Goal: Information Seeking & Learning: Learn about a topic

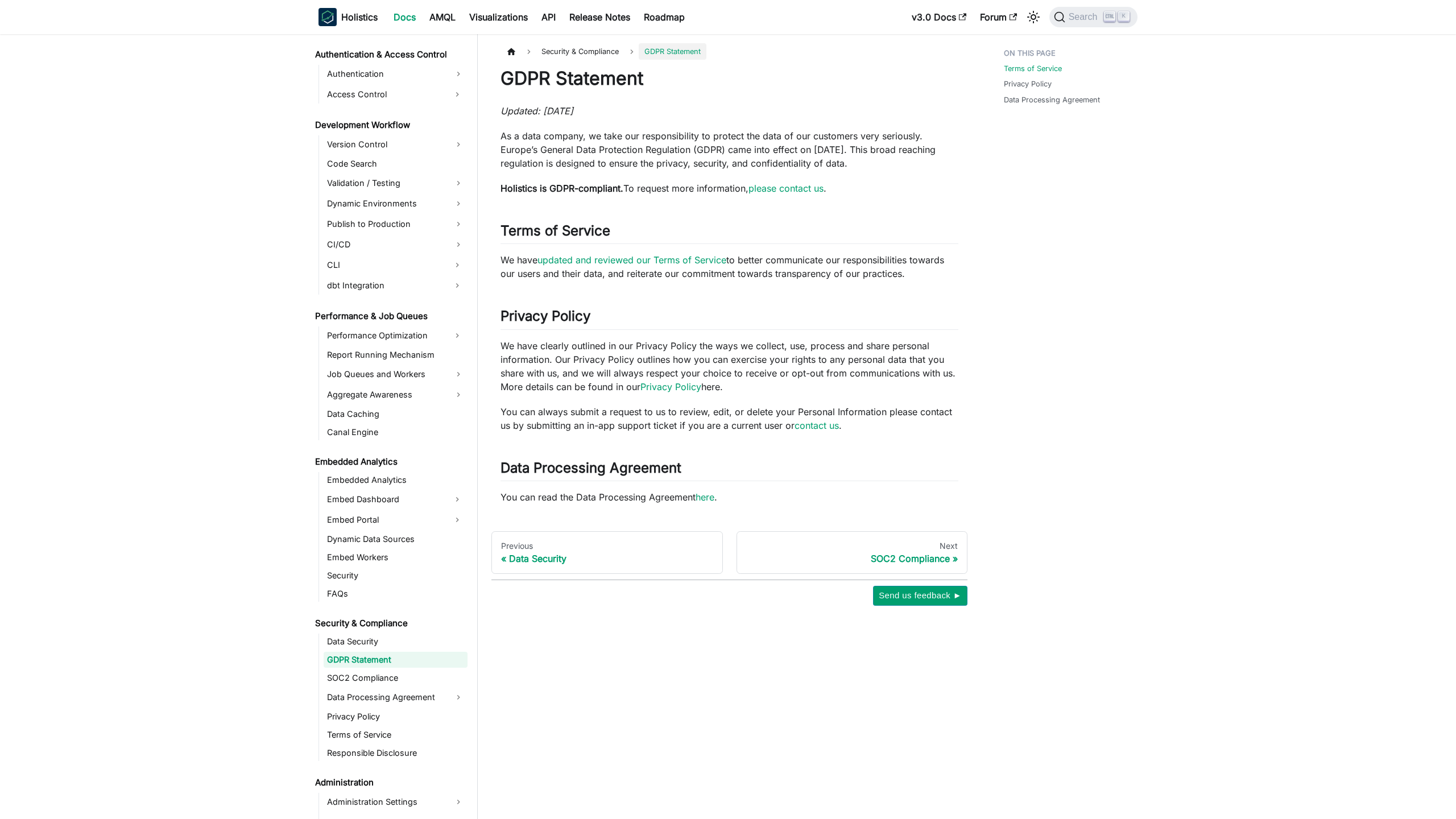
scroll to position [791, 0]
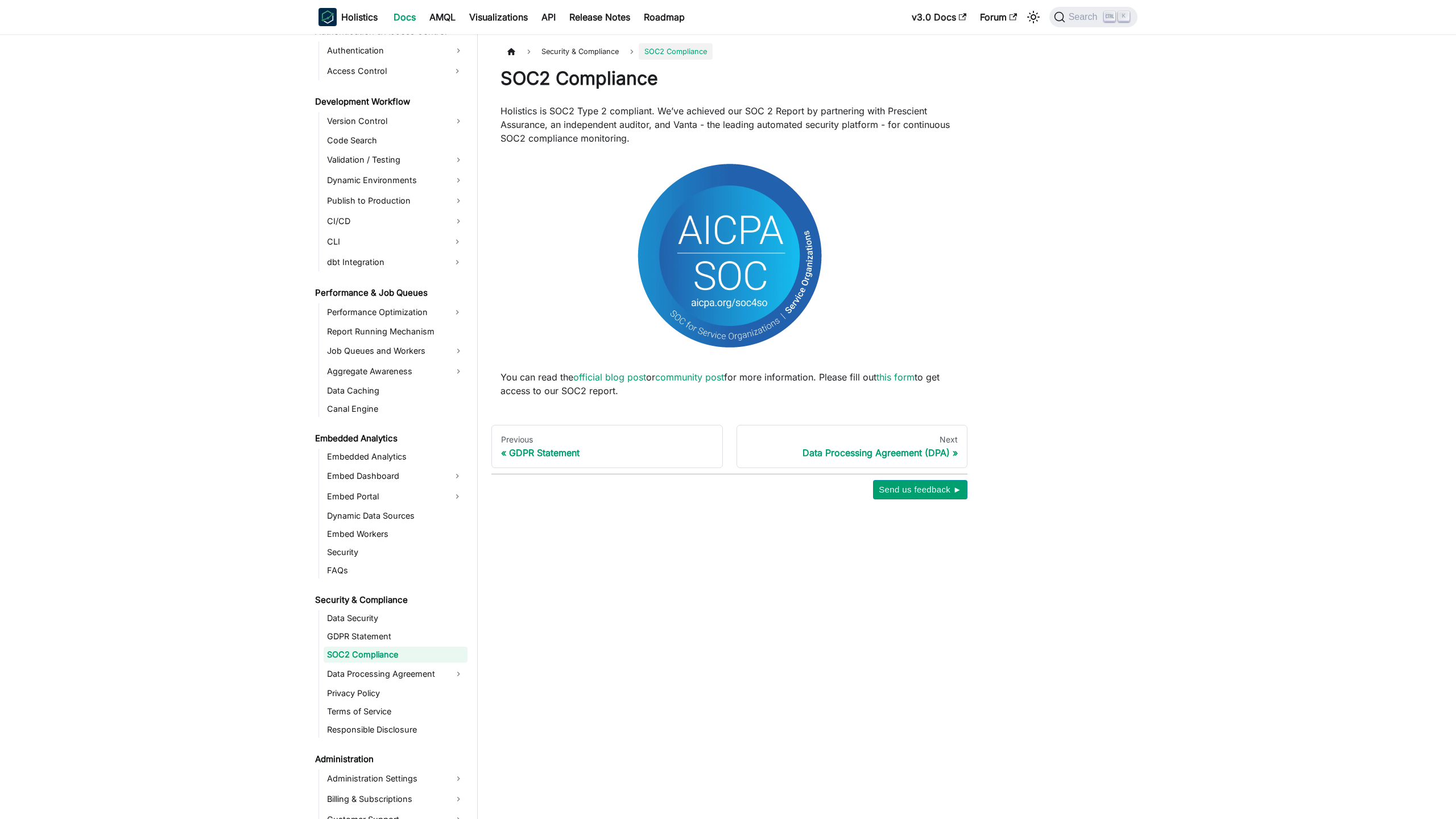
scroll to position [809, 0]
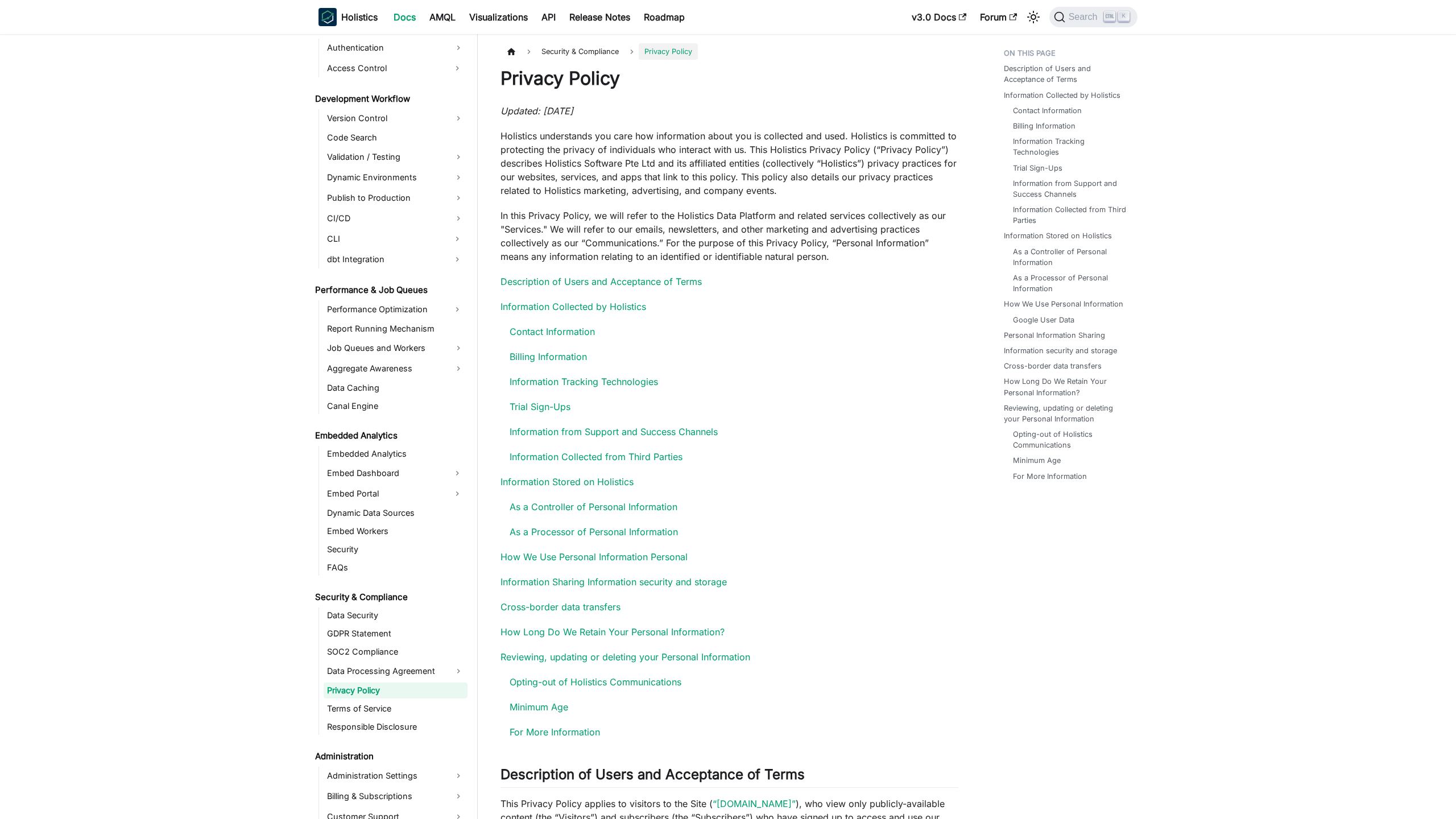
scroll to position [848, 0]
